Goal: Transaction & Acquisition: Purchase product/service

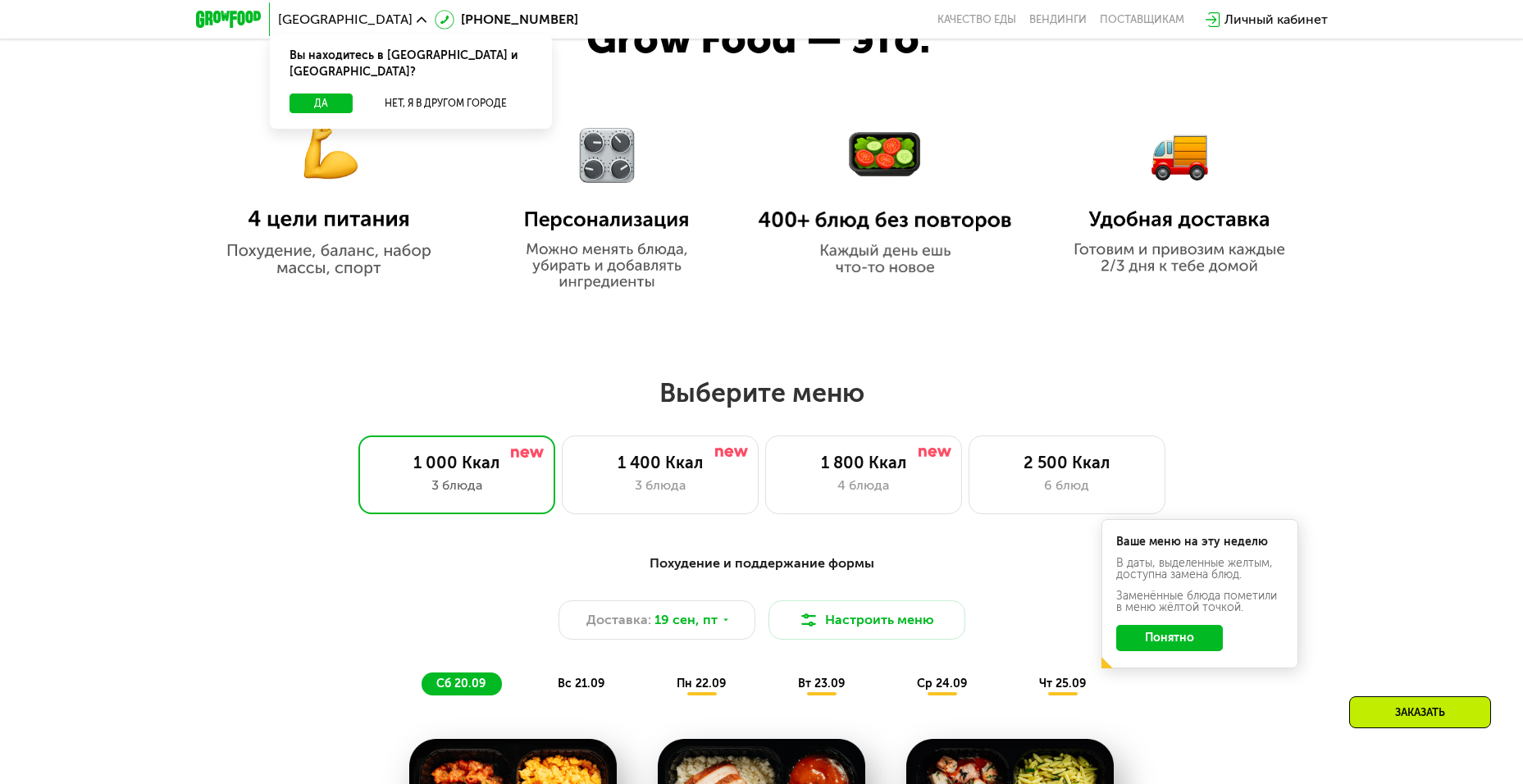
scroll to position [983, 0]
click at [889, 482] on div "4 блюда" at bounding box center [863, 485] width 163 height 20
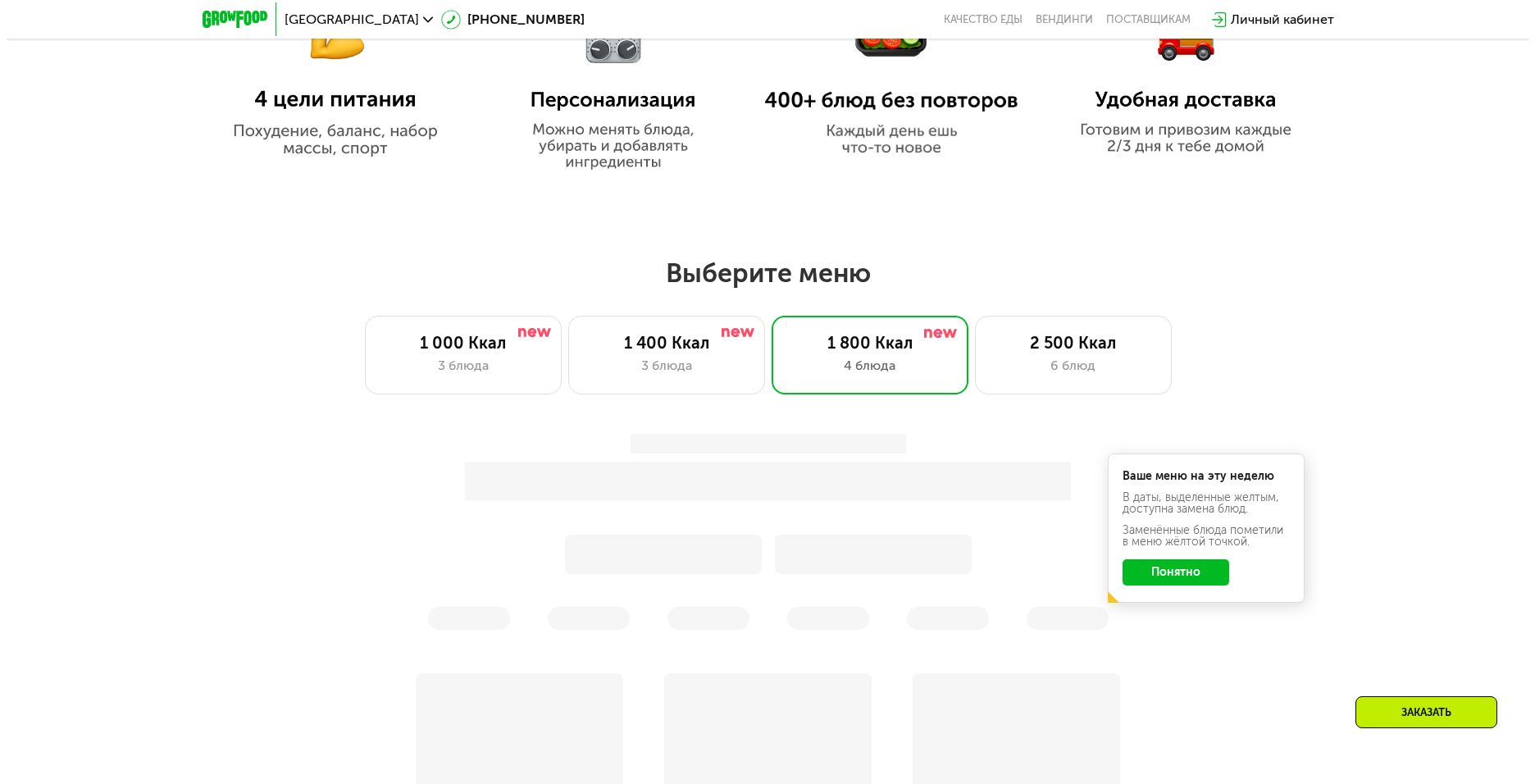
scroll to position [1147, 0]
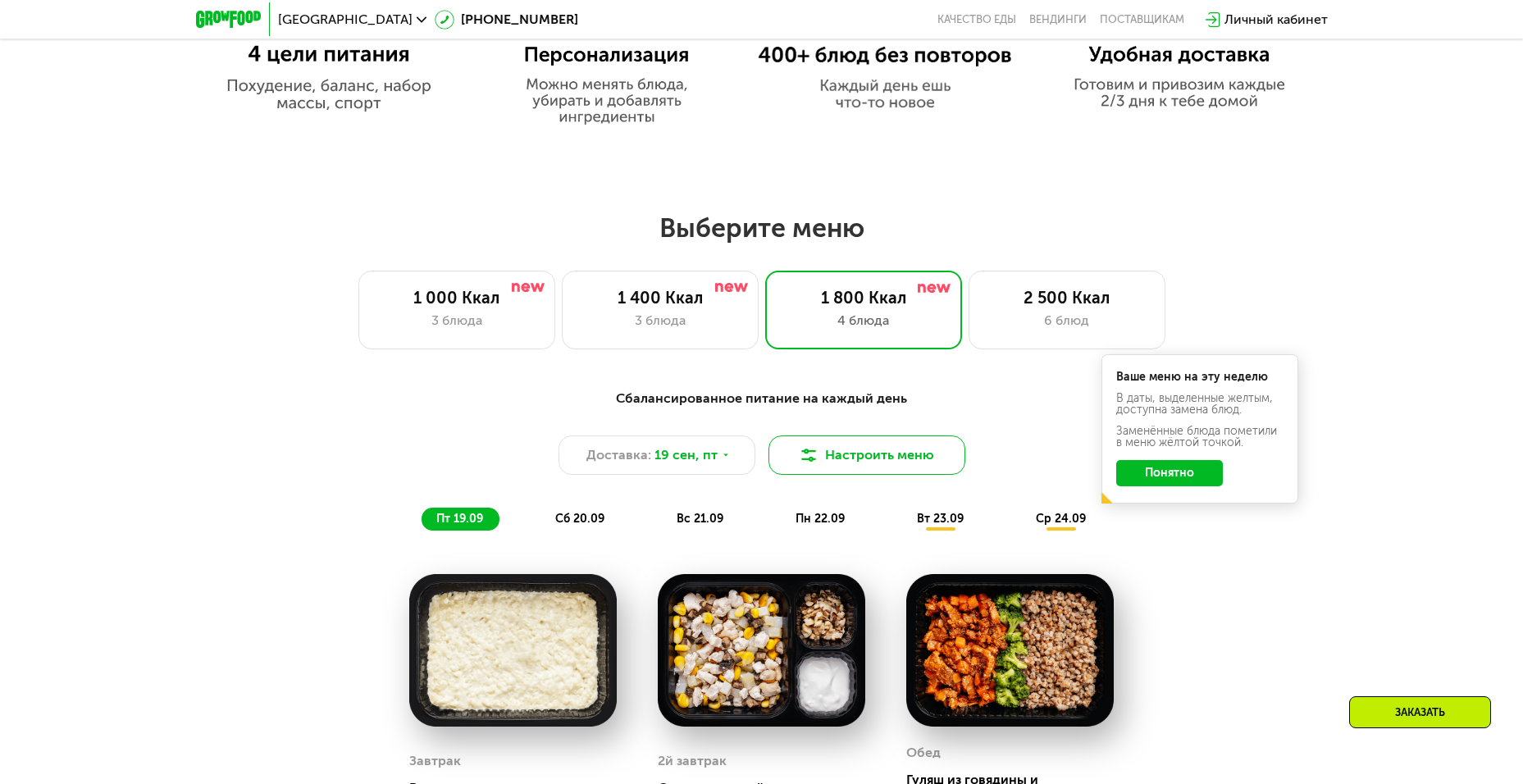
click at [879, 462] on button "Настроить меню" at bounding box center [866, 454] width 197 height 39
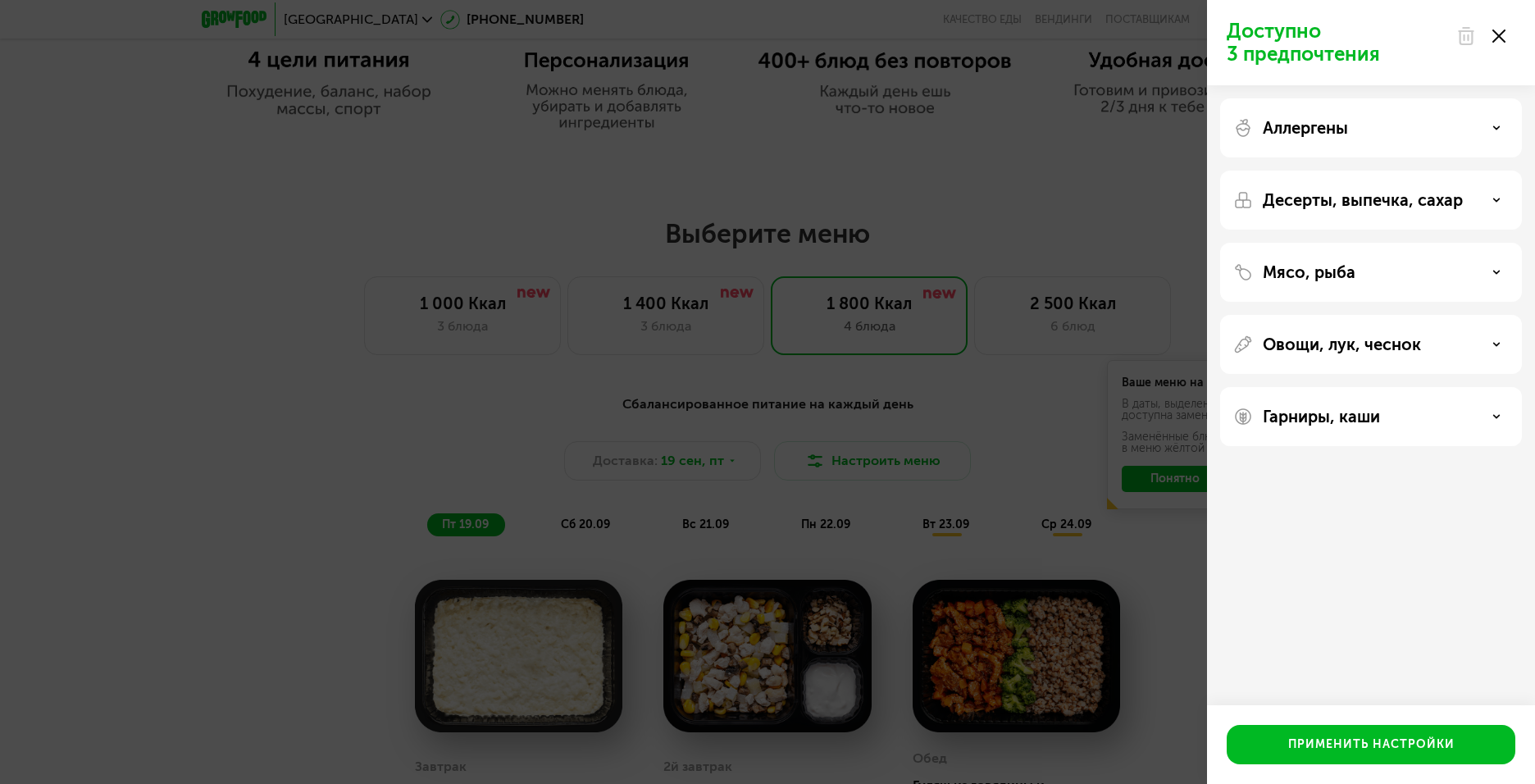
click at [1341, 274] on p "Мясо, рыба" at bounding box center [1309, 272] width 93 height 20
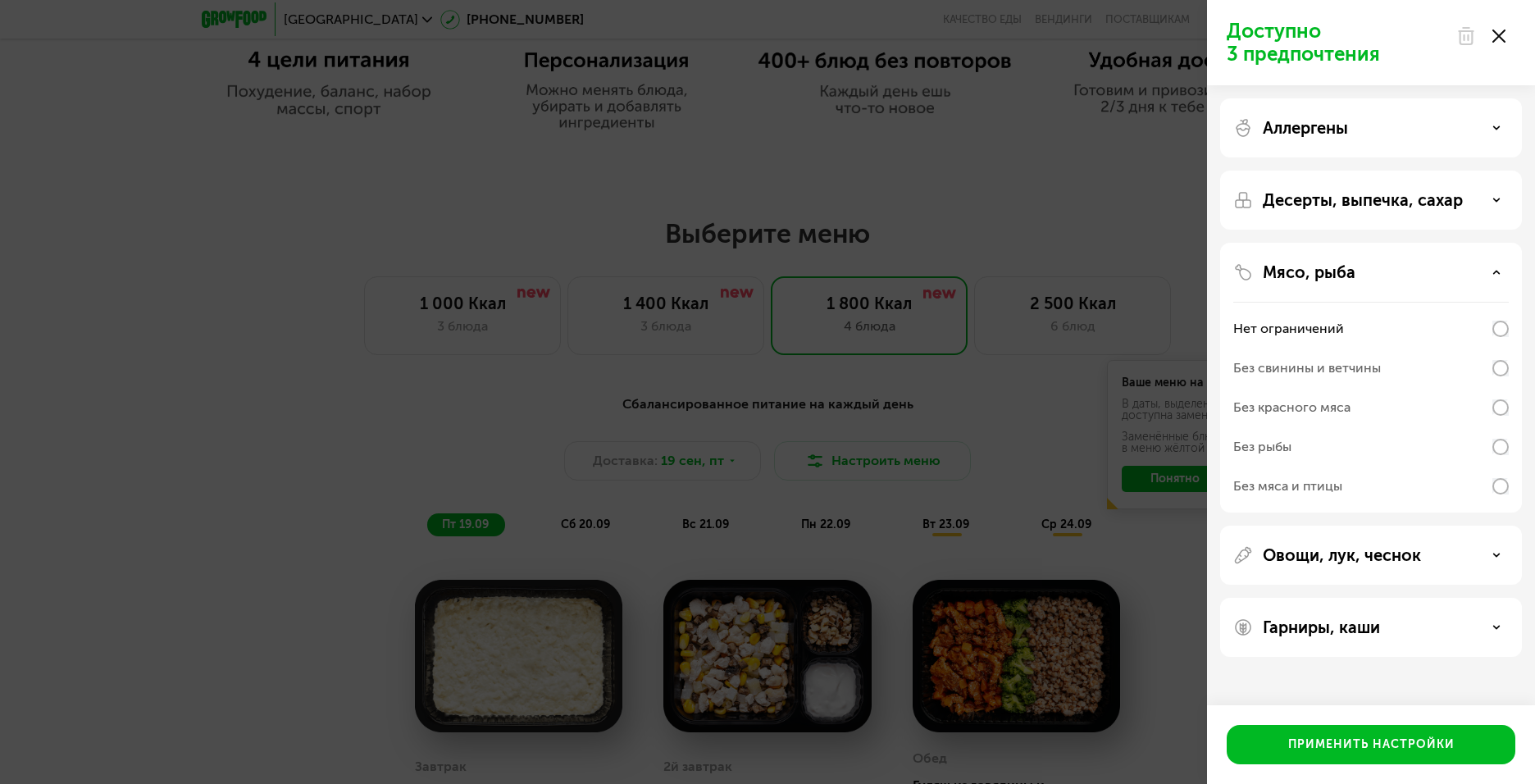
click at [1359, 366] on div "Без свинины и ветчины" at bounding box center [1307, 368] width 148 height 20
click at [1392, 746] on div "Применить настройки" at bounding box center [1371, 744] width 167 height 16
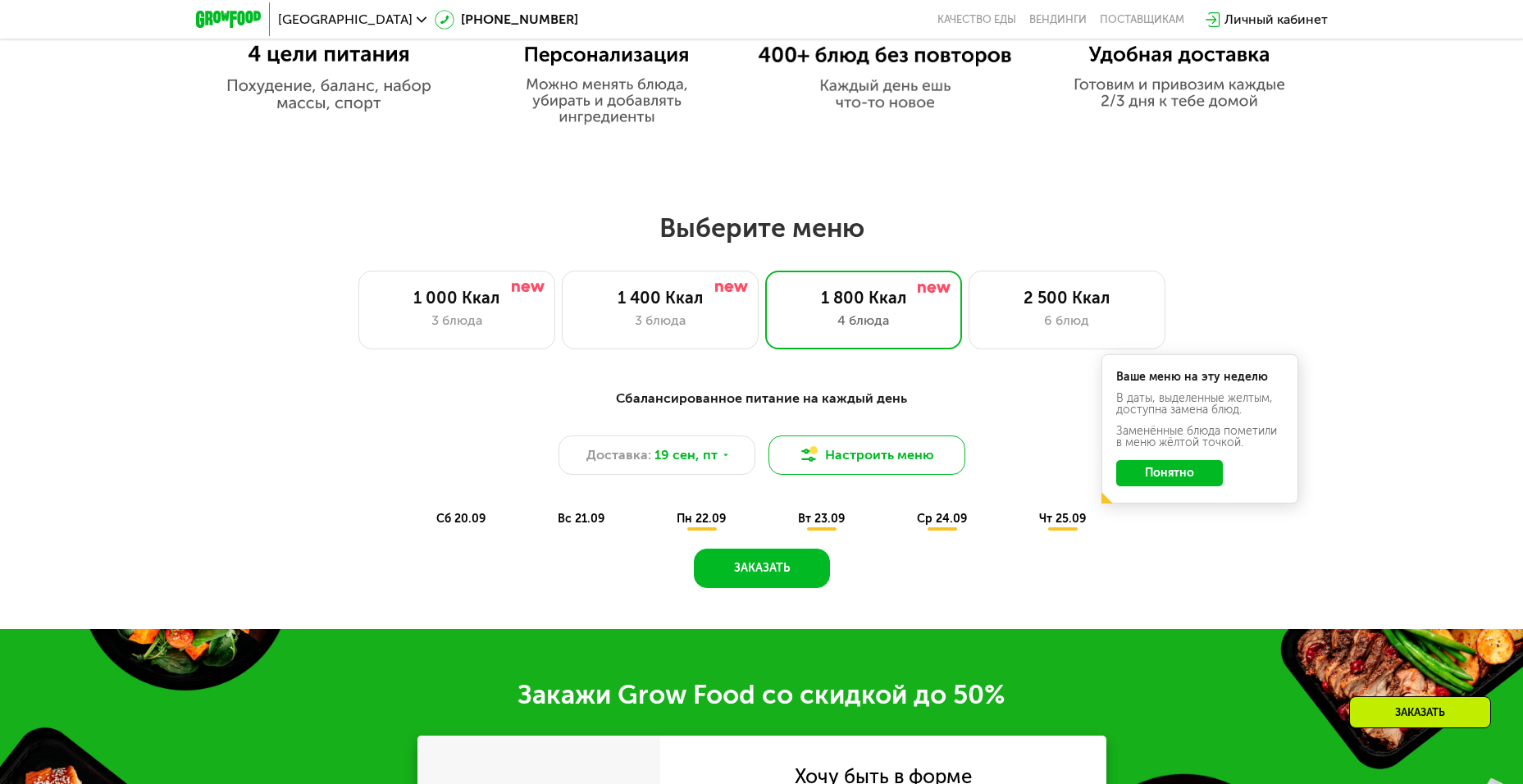
click at [899, 461] on button "Настроить меню" at bounding box center [866, 454] width 197 height 39
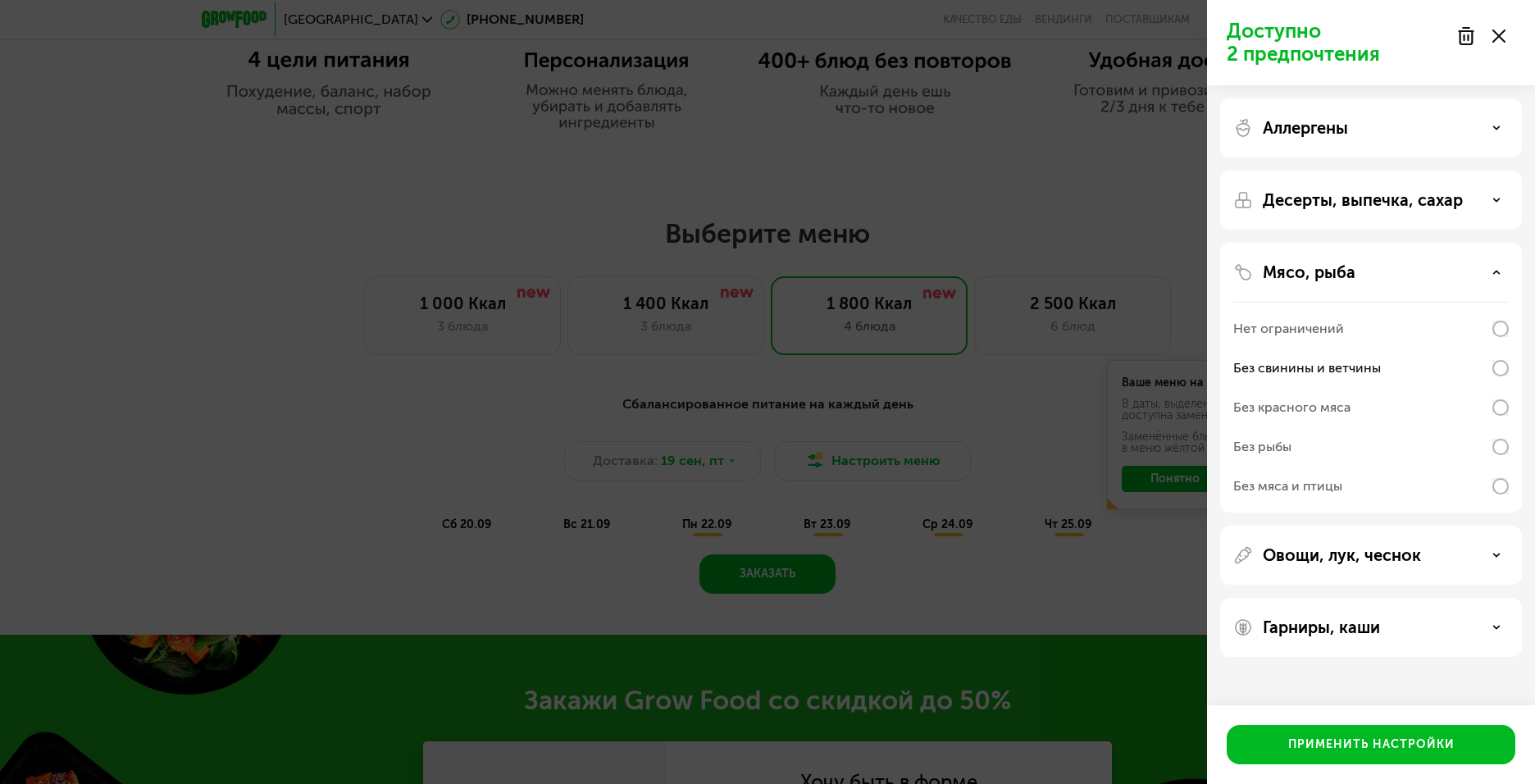
click at [1393, 555] on p "Овощи, лук, чеснок" at bounding box center [1342, 555] width 159 height 20
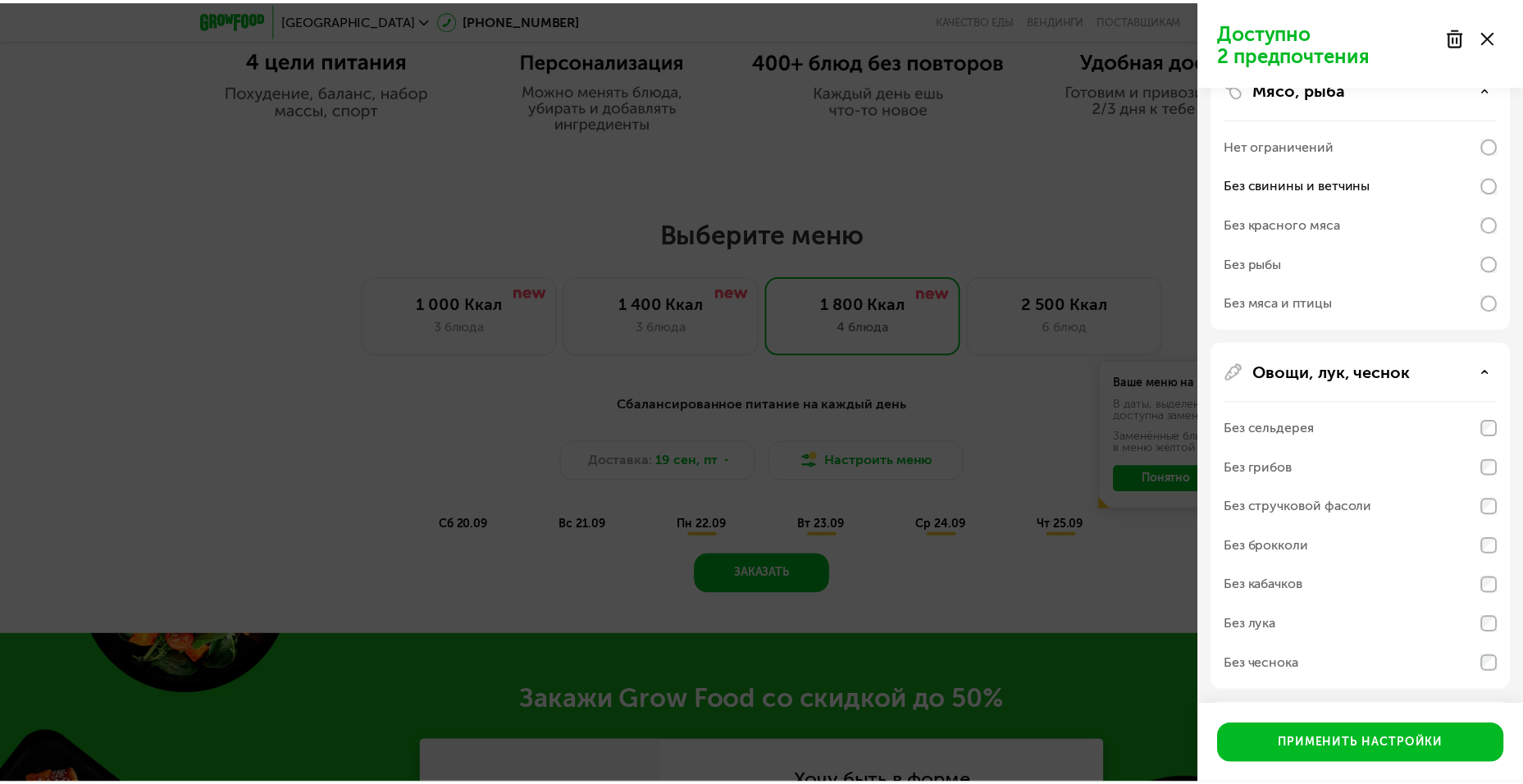
scroll to position [246, 0]
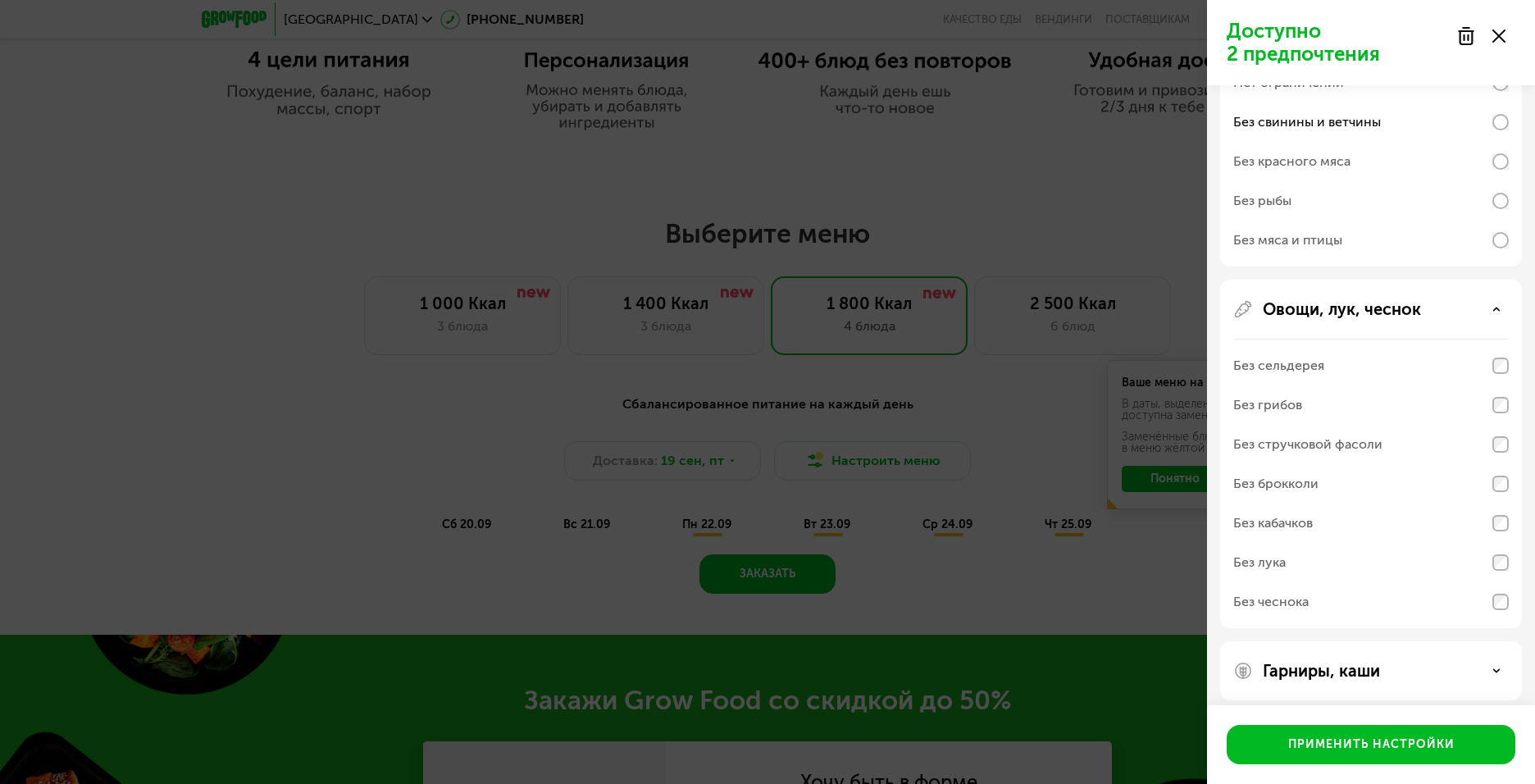
click at [1295, 557] on div "Без лука" at bounding box center [1371, 562] width 275 height 39
click at [1347, 744] on div "Применить настройки" at bounding box center [1371, 744] width 167 height 16
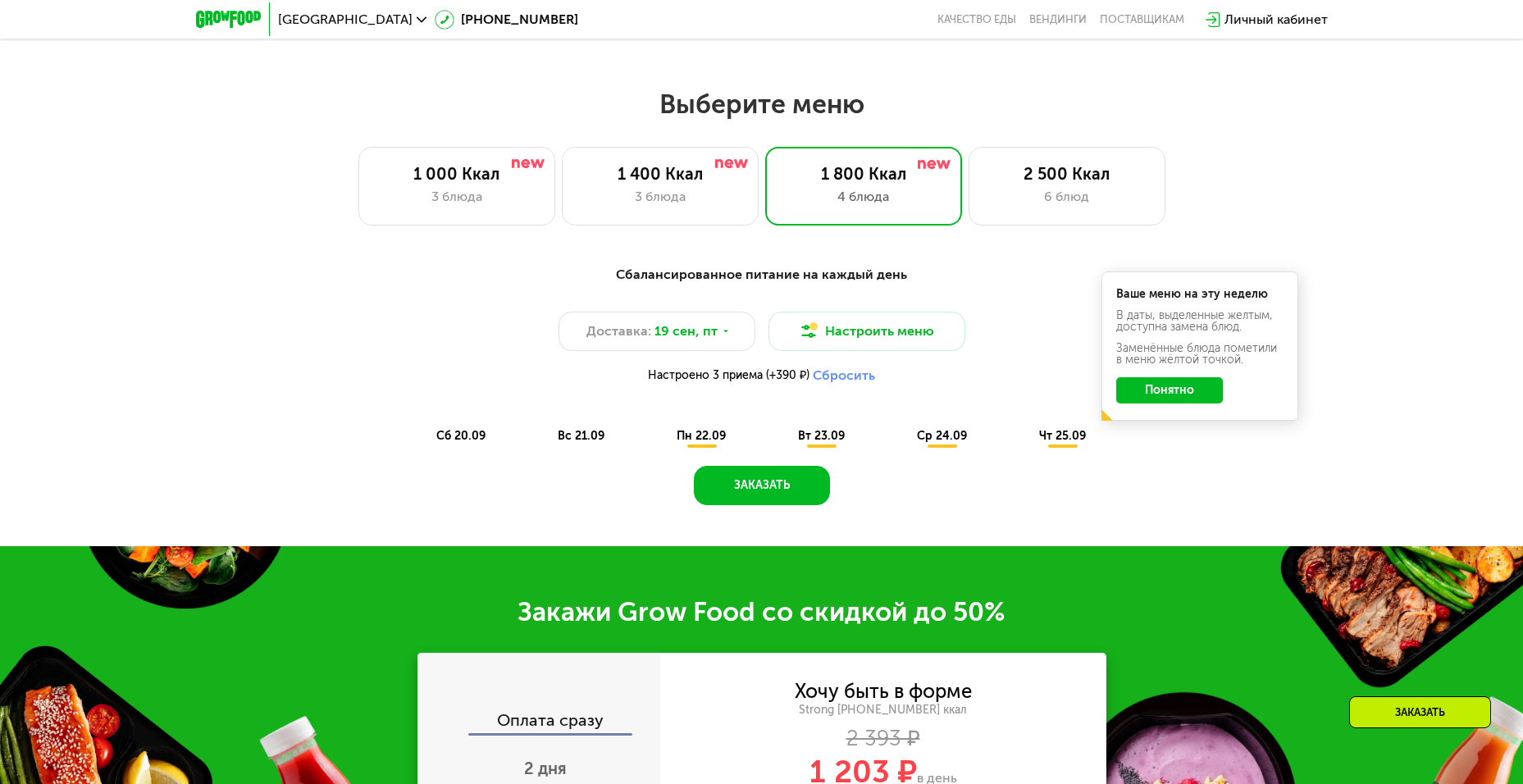
scroll to position [1230, 0]
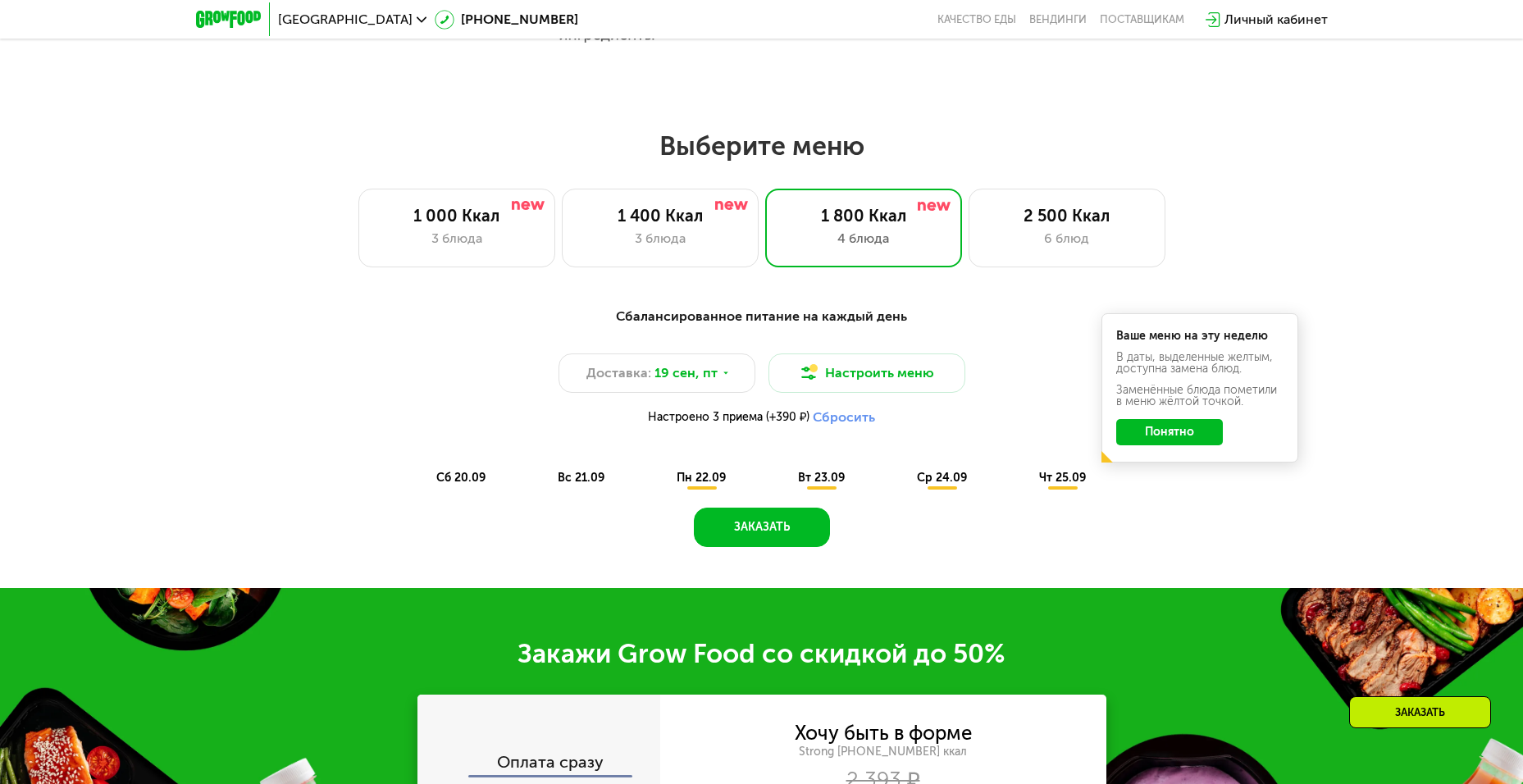
click at [686, 482] on span "пн 22.09" at bounding box center [701, 478] width 49 height 14
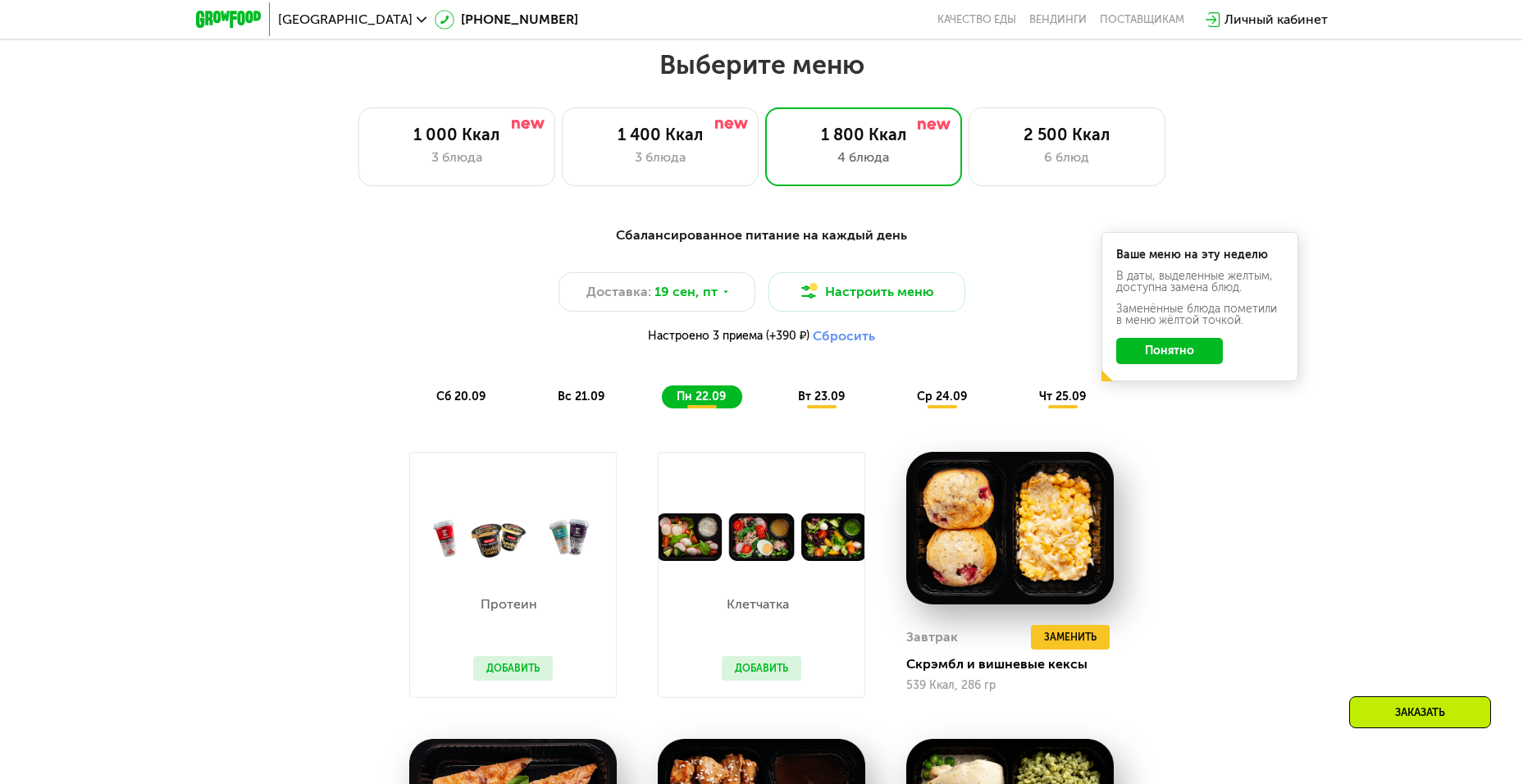
scroll to position [1393, 0]
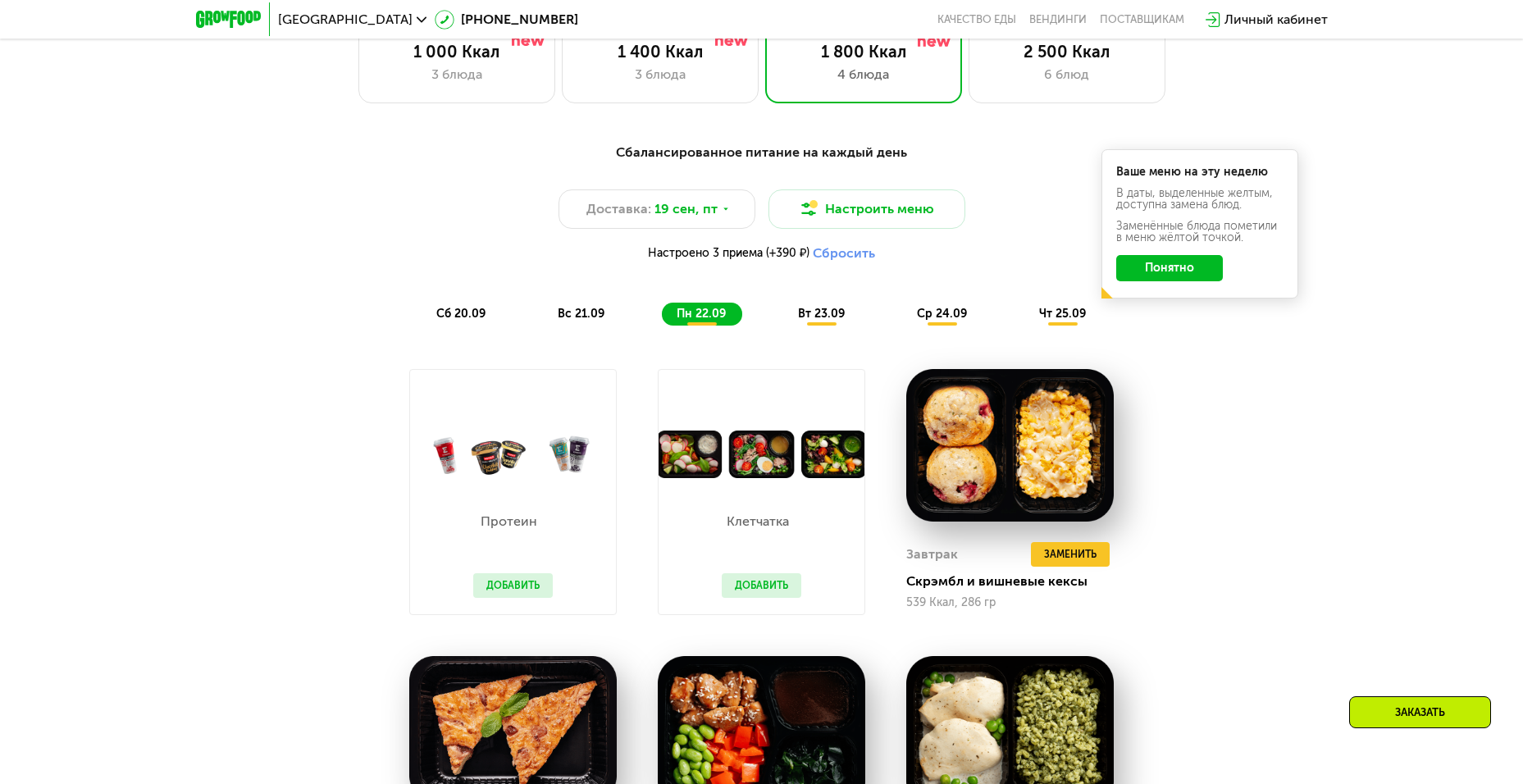
click at [803, 317] on span "вт 23.09" at bounding box center [821, 313] width 47 height 14
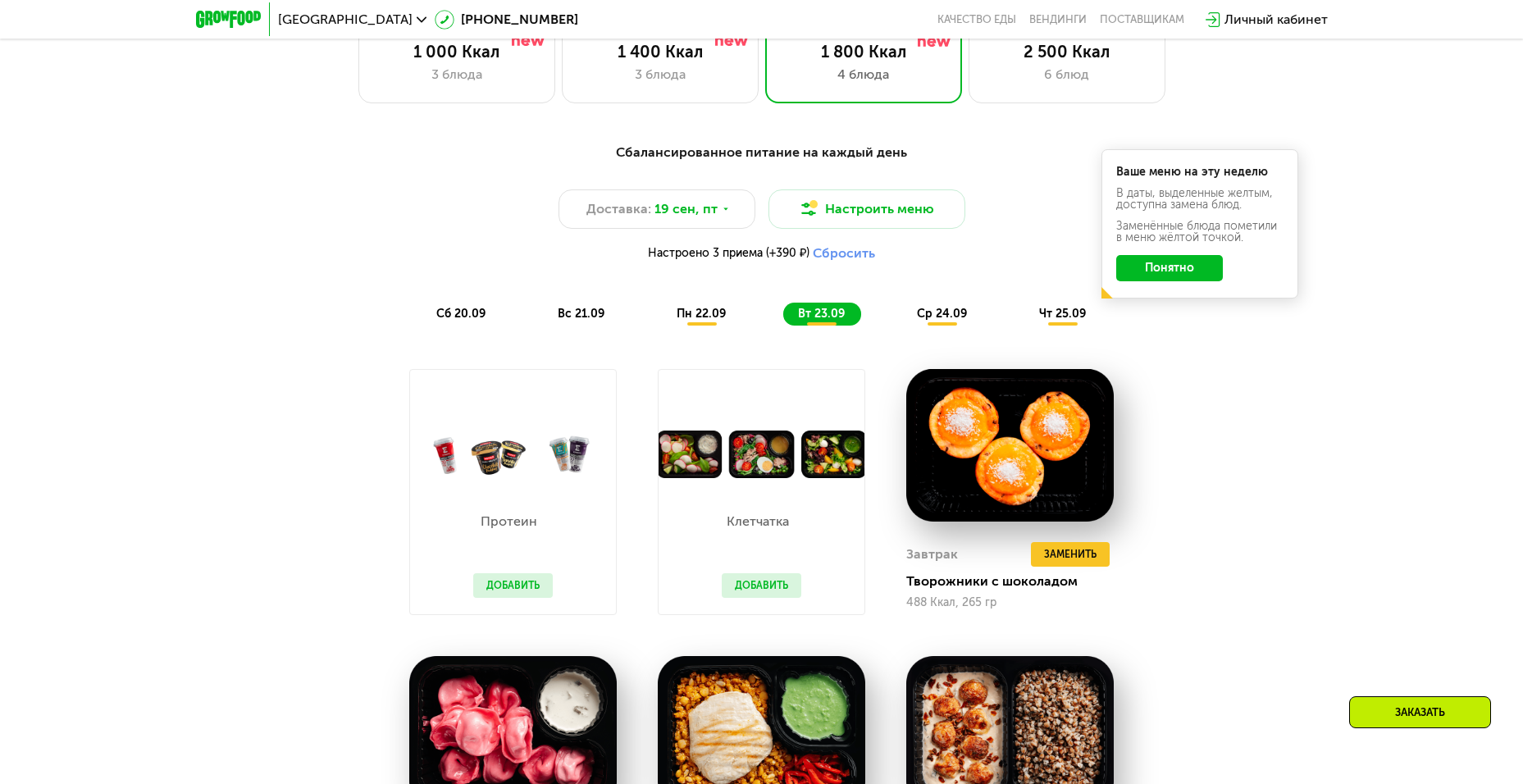
click at [706, 314] on span "пн 22.09" at bounding box center [701, 313] width 49 height 14
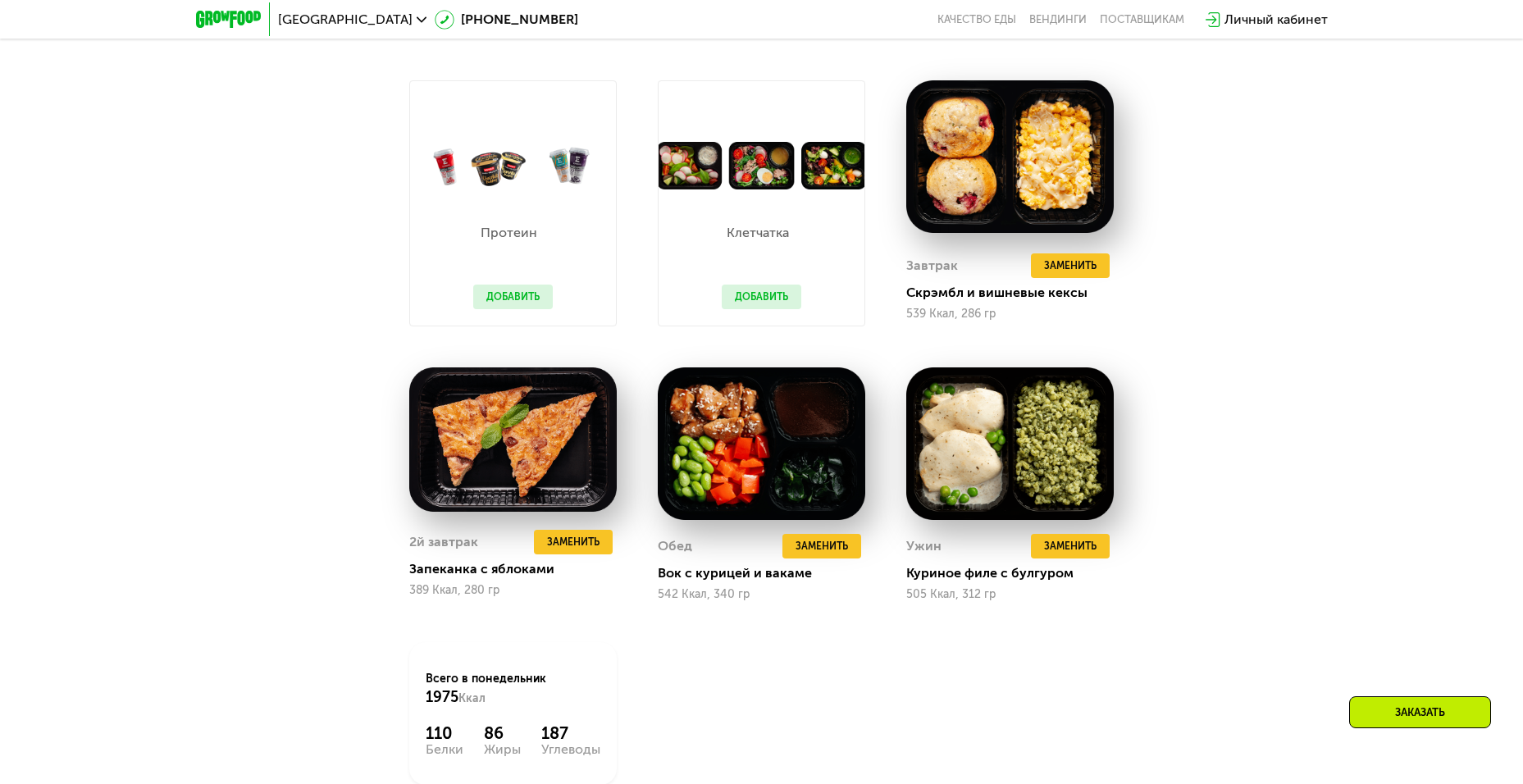
scroll to position [1475, 0]
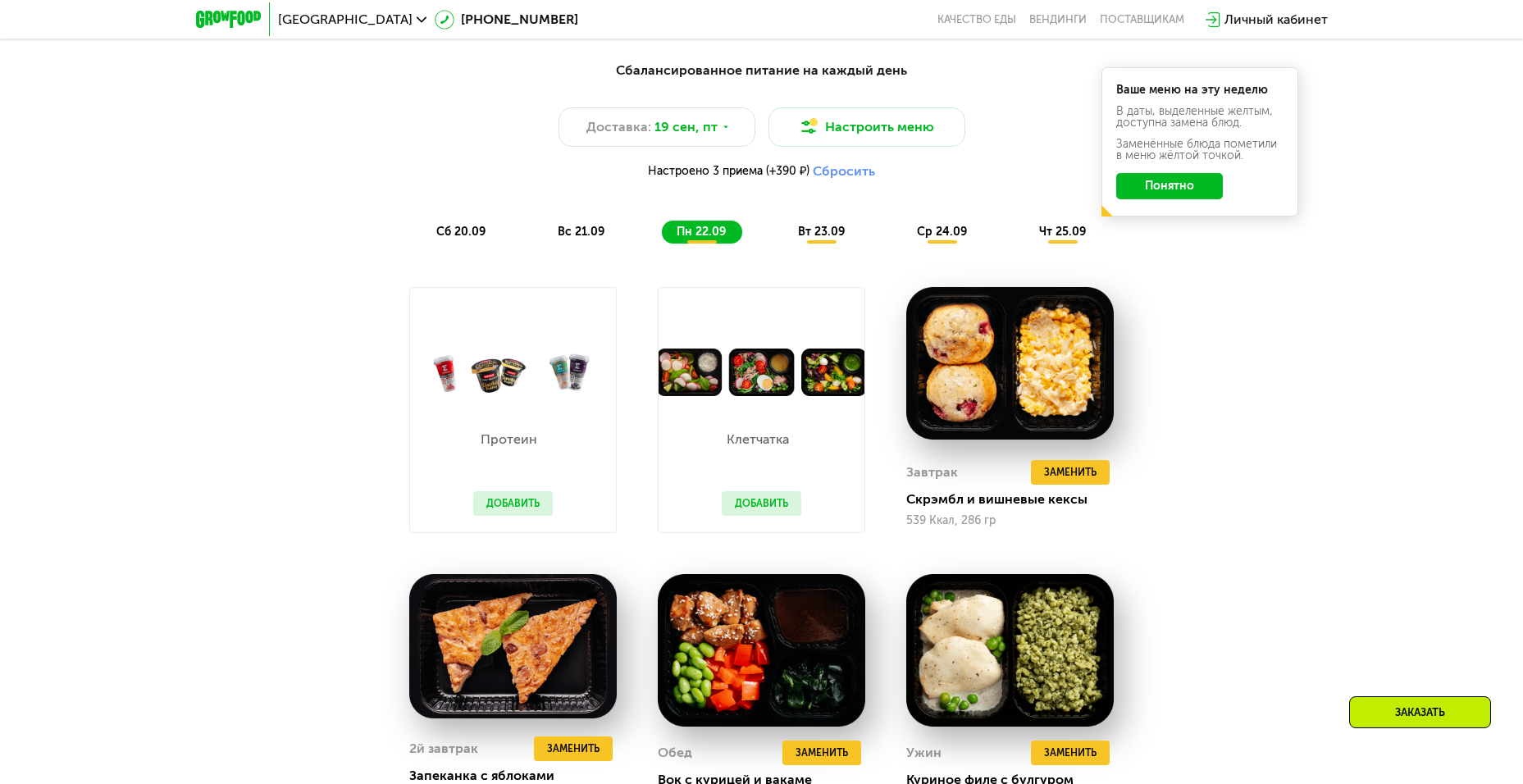
click at [806, 226] on div "вт 23.09" at bounding box center [822, 231] width 78 height 23
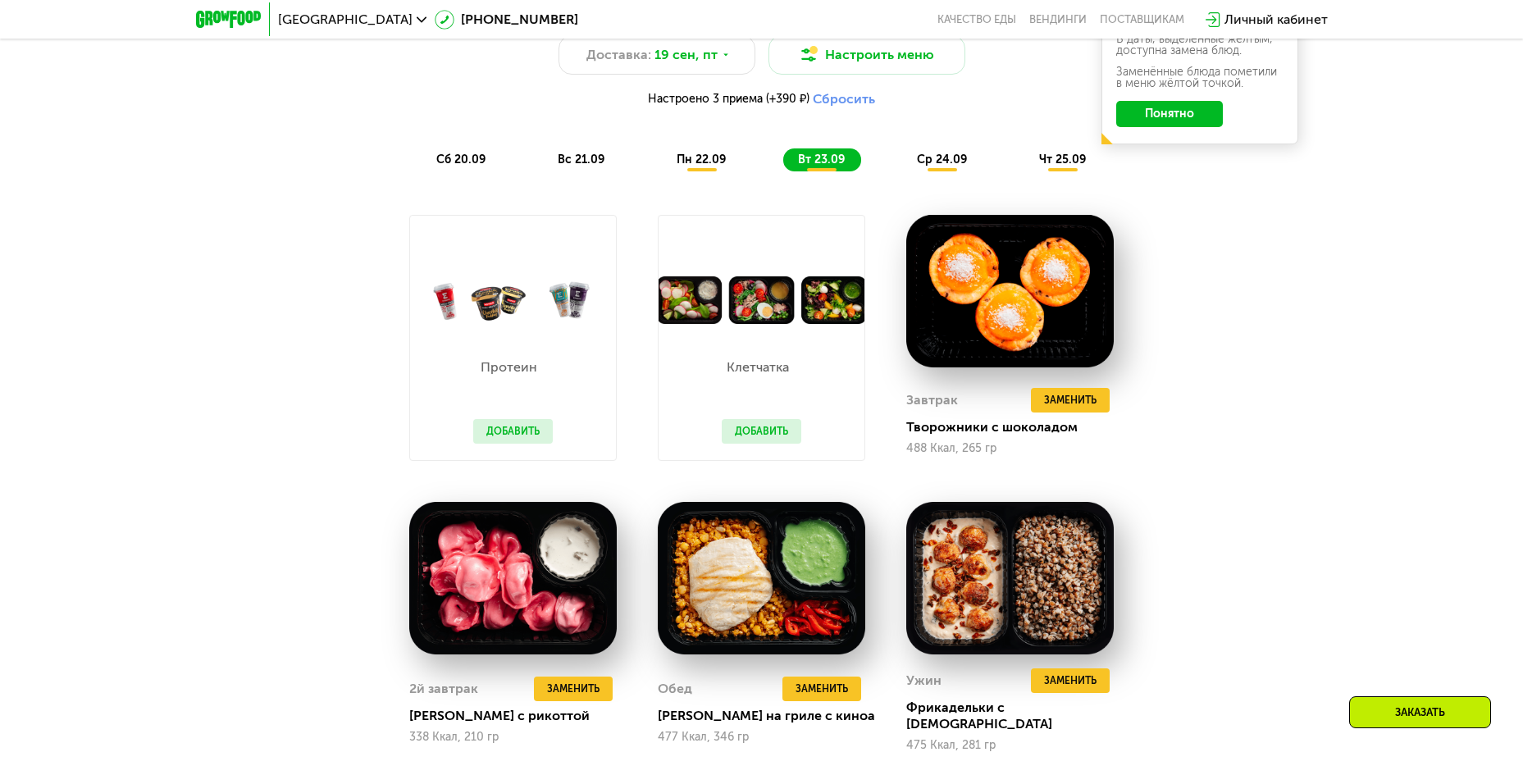
scroll to position [1557, 0]
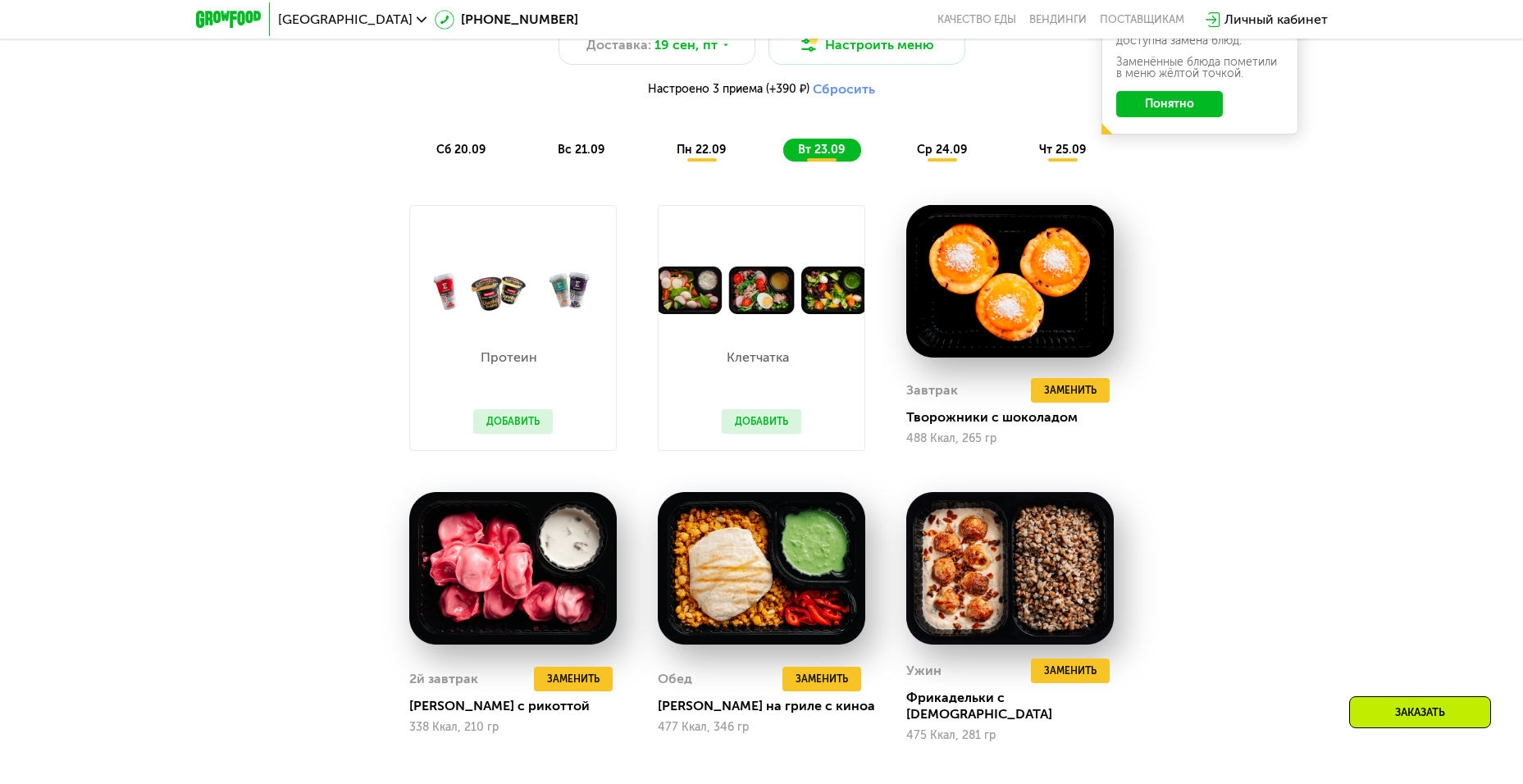
click at [938, 157] on span "ср 24.09" at bounding box center [942, 150] width 50 height 14
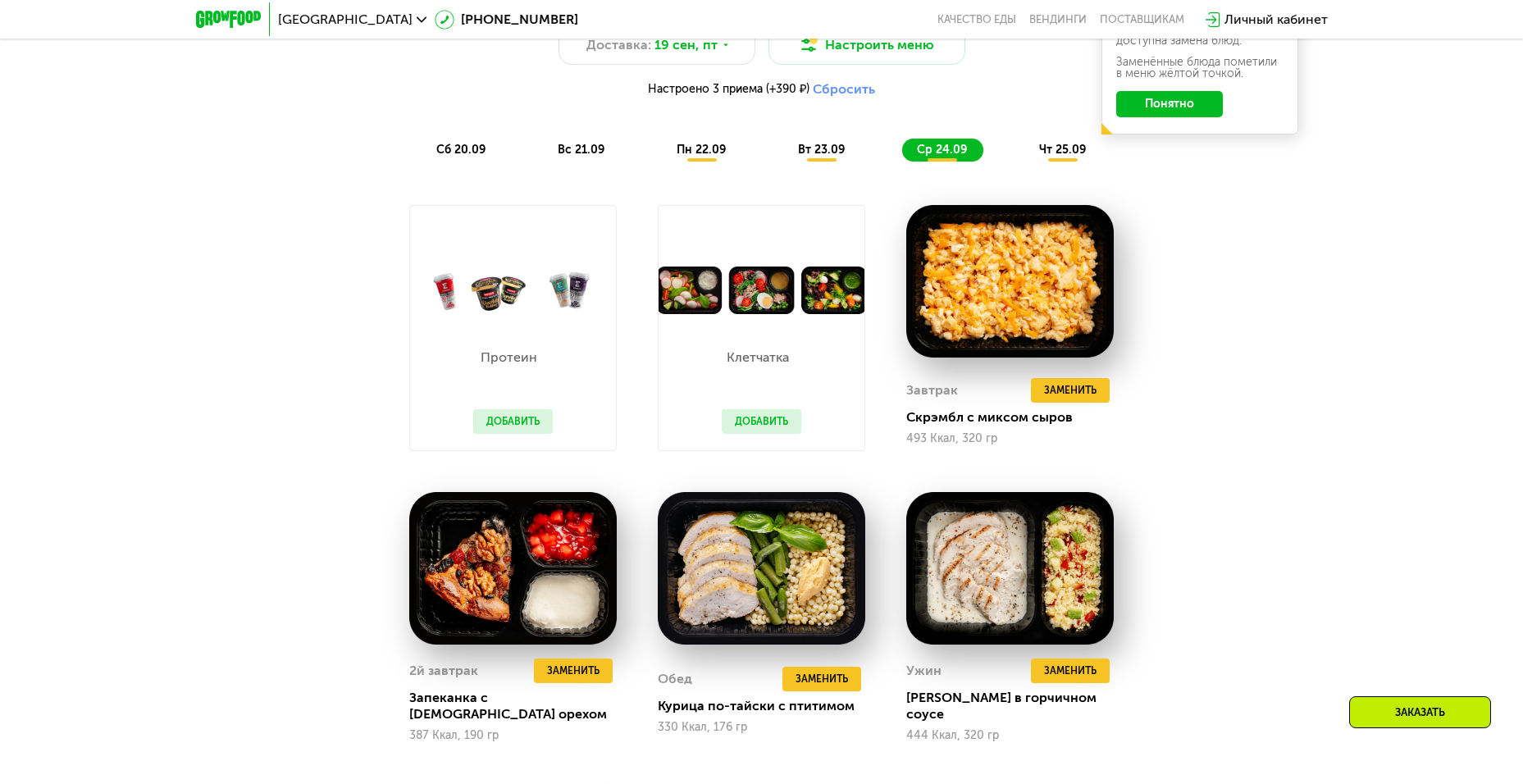
click at [1065, 150] on span "чт 25.09" at bounding box center [1062, 150] width 47 height 14
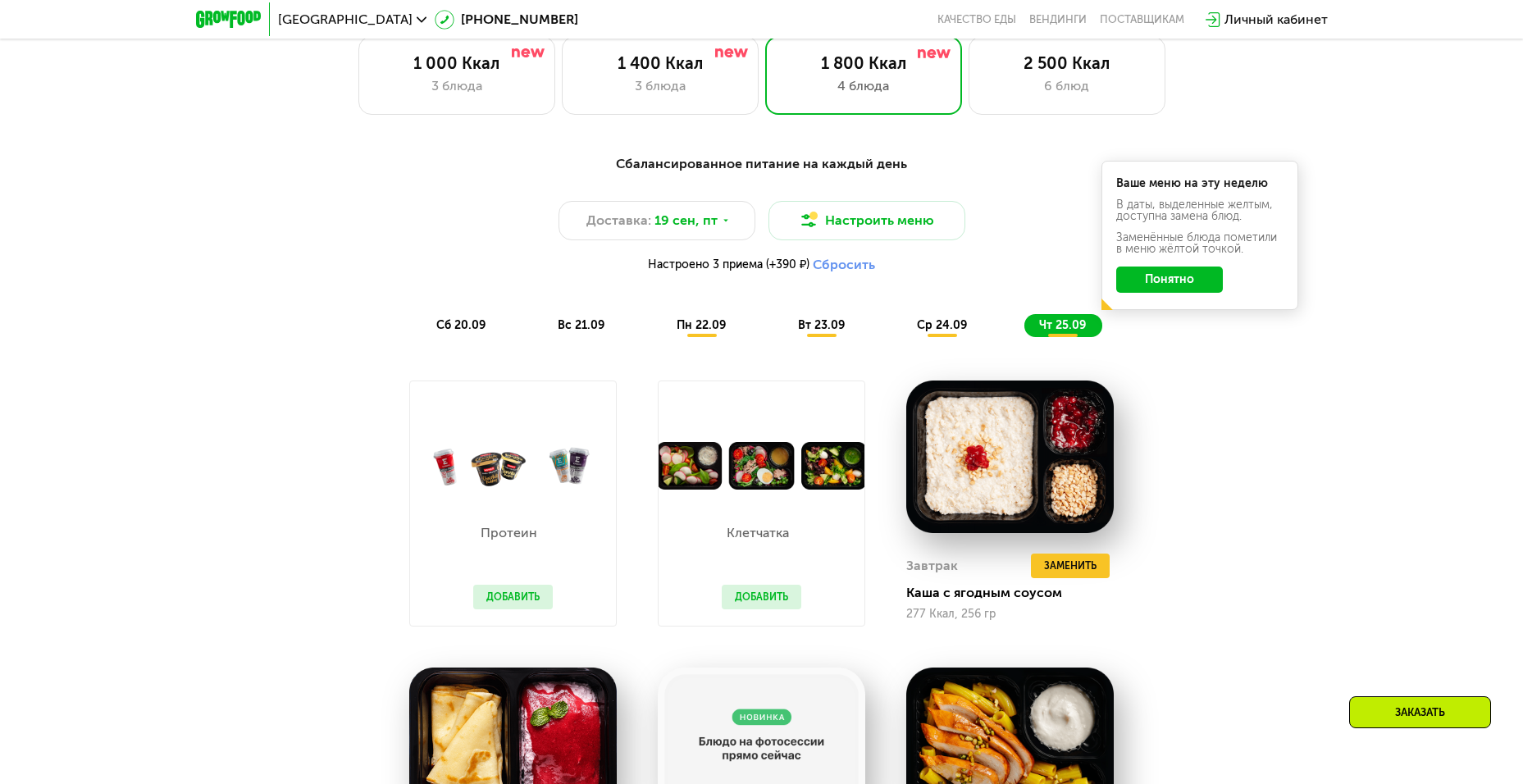
scroll to position [1312, 0]
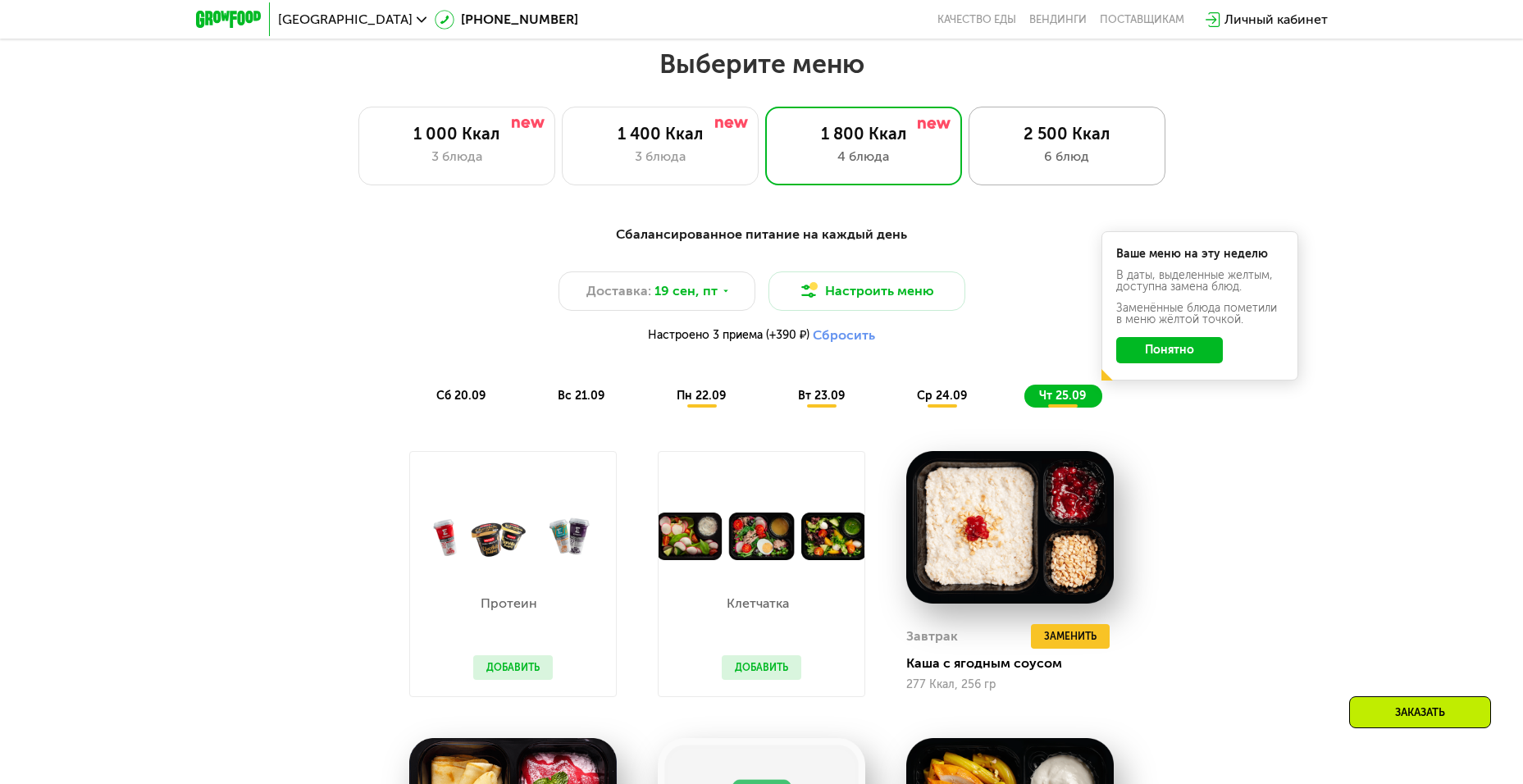
click at [987, 160] on div "6 блюд" at bounding box center [1067, 157] width 163 height 20
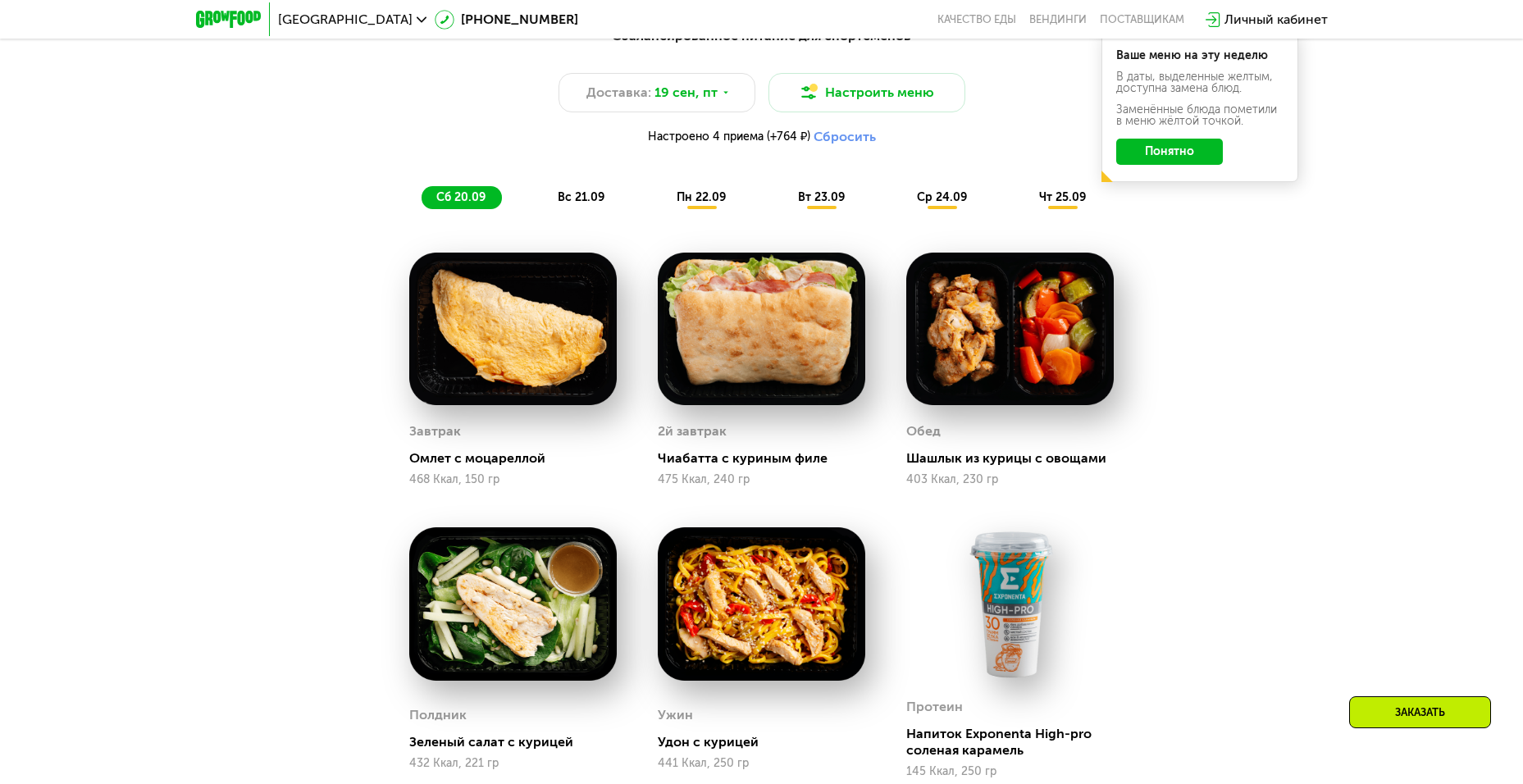
scroll to position [1475, 0]
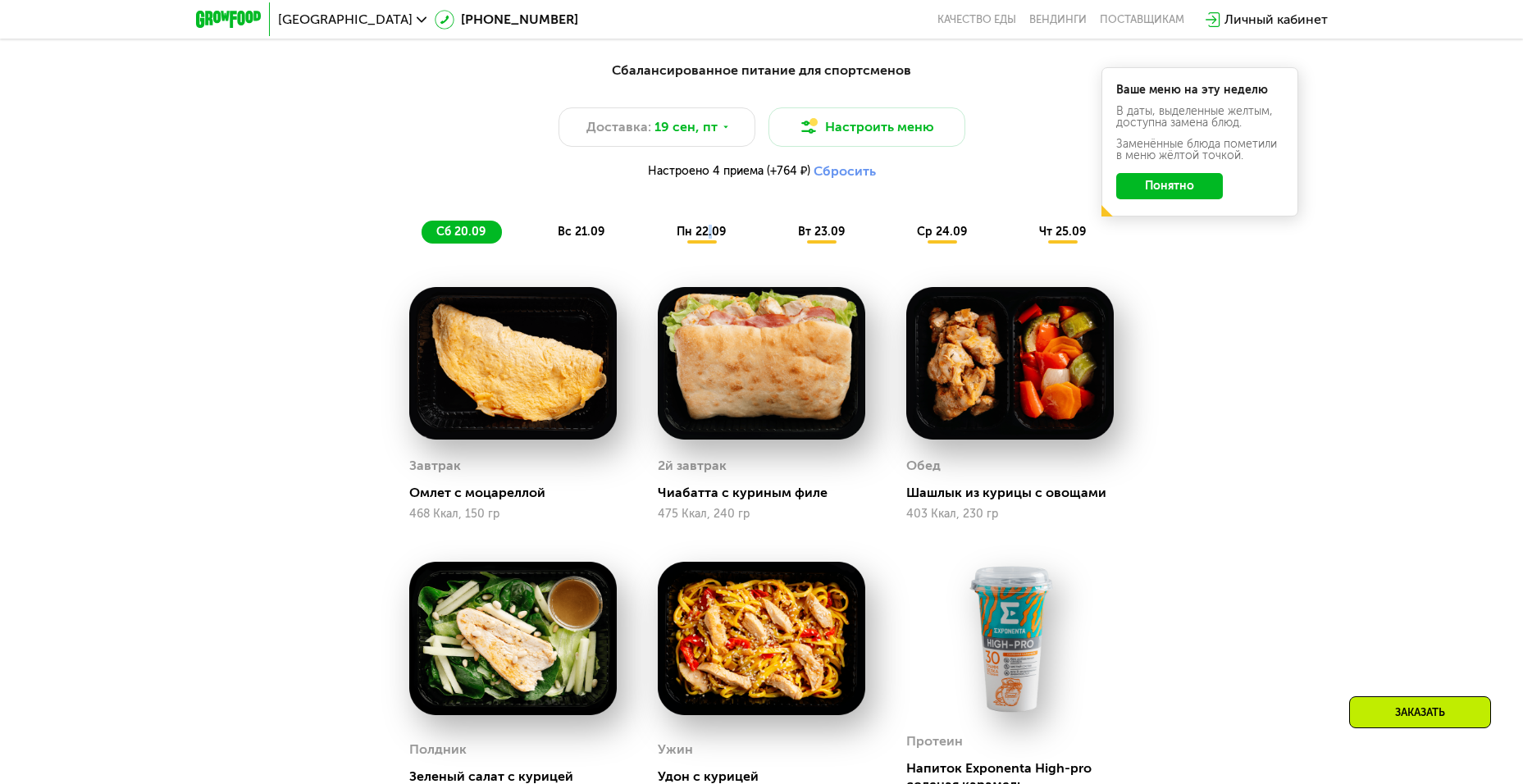
click at [710, 234] on span "пн 22.09" at bounding box center [701, 231] width 49 height 14
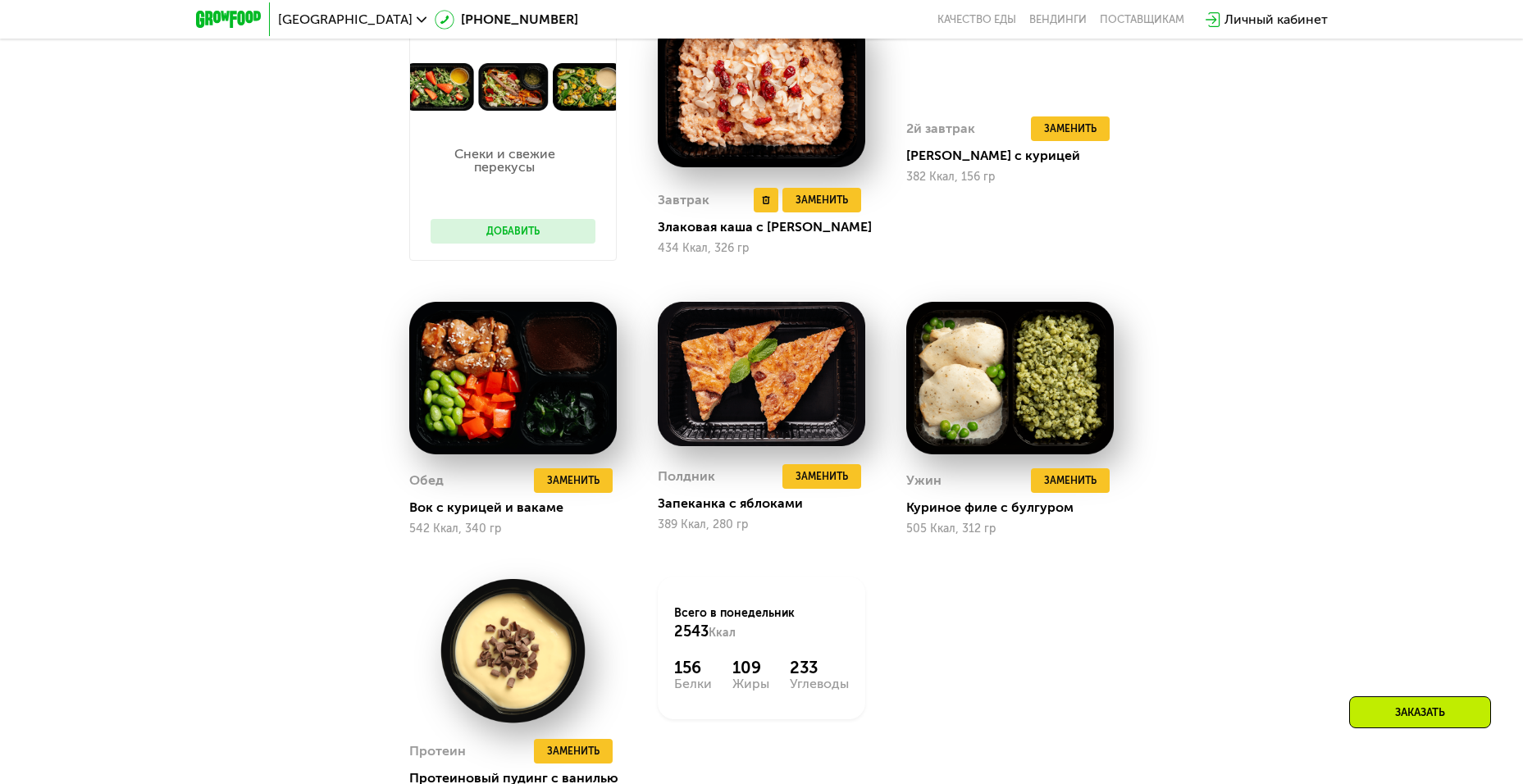
scroll to position [1803, 0]
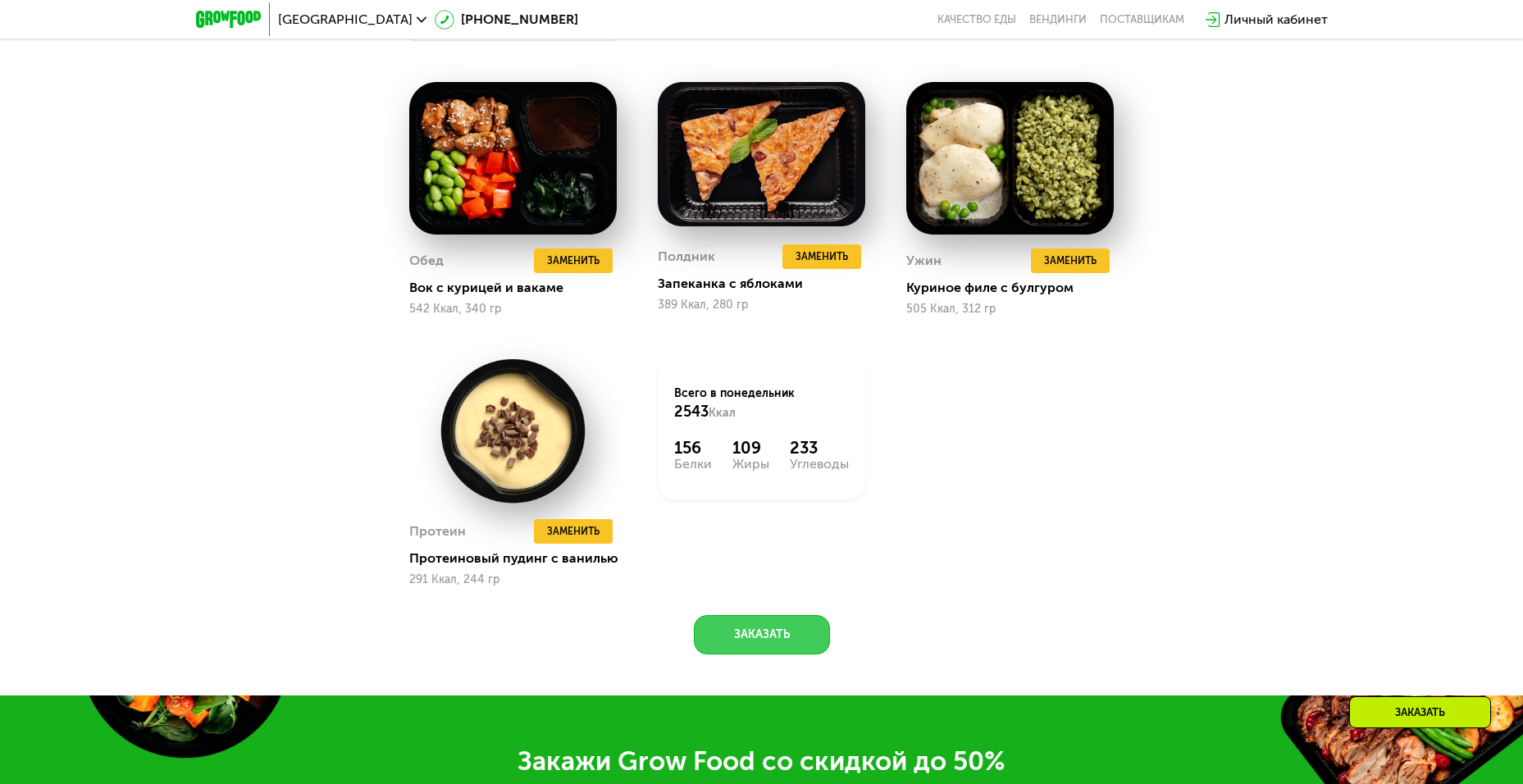
click at [772, 622] on button "Заказать" at bounding box center [762, 633] width 136 height 39
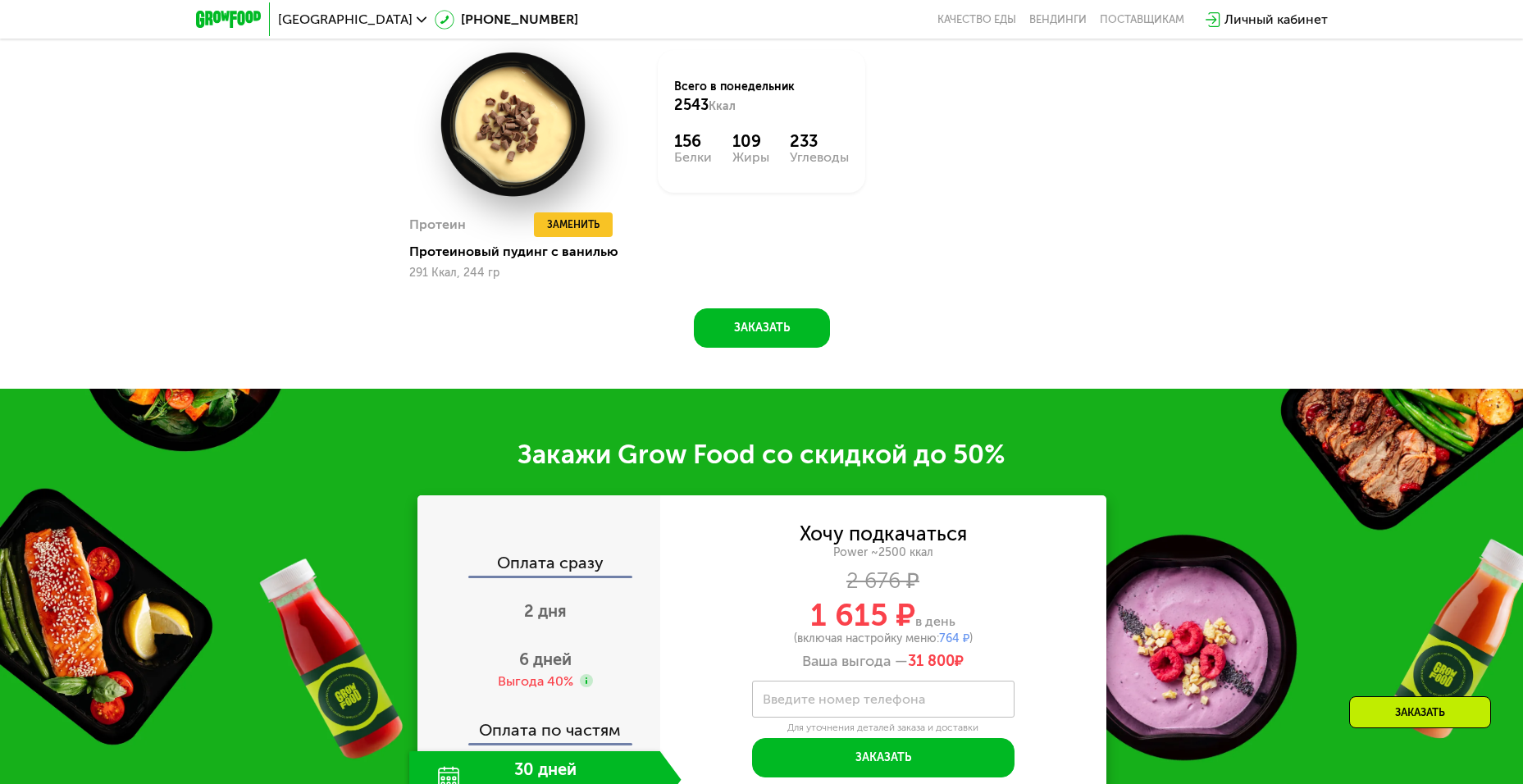
scroll to position [2586, 0]
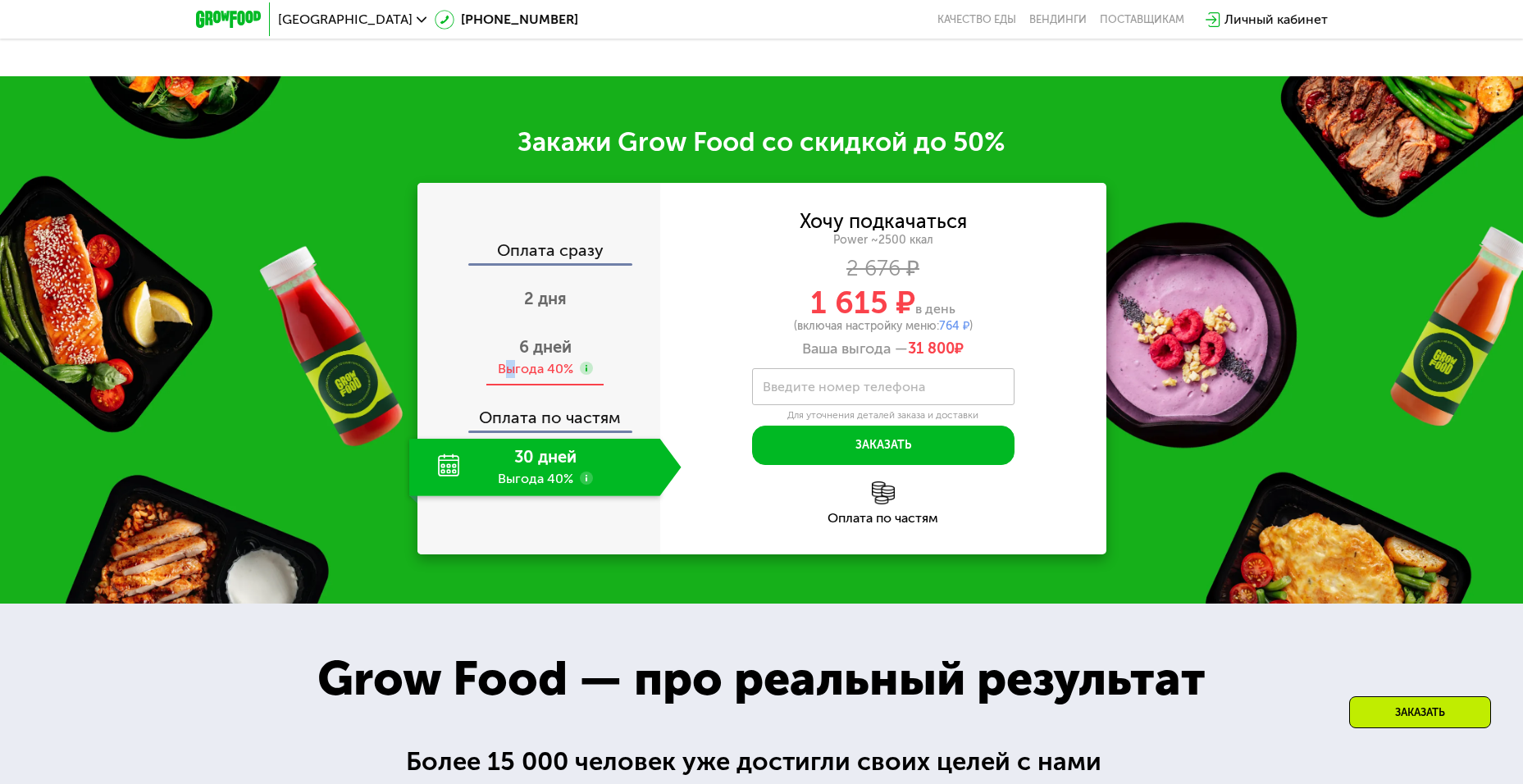
click at [511, 366] on div "Выгода 40%" at bounding box center [536, 369] width 76 height 18
